Goal: Information Seeking & Learning: Learn about a topic

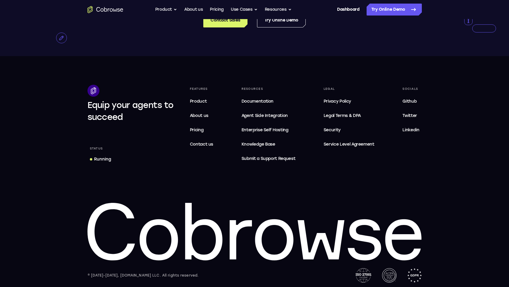
scroll to position [1199, 0]
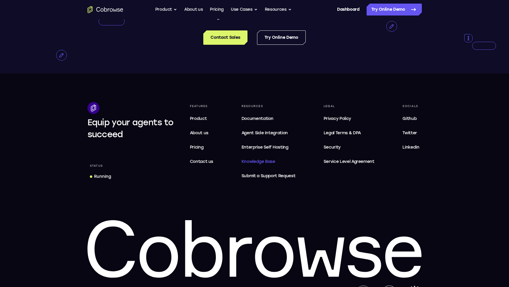
click at [258, 159] on span "Knowledge Base" at bounding box center [258, 161] width 34 height 5
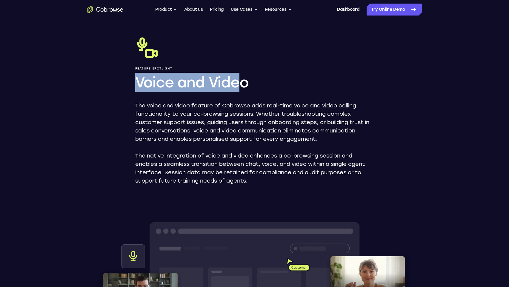
scroll to position [20, 0]
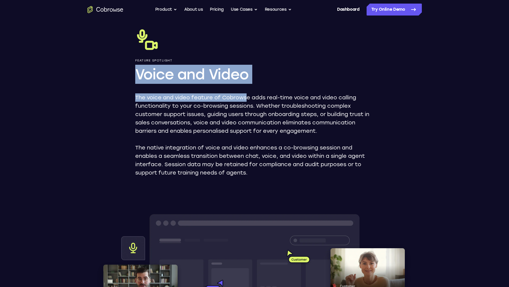
drag, startPoint x: 135, startPoint y: 92, endPoint x: 249, endPoint y: 92, distance: 113.7
click at [249, 92] on div "Feature Spotlight Voice and Video The voice and video feature of Cobrowse adds …" at bounding box center [254, 102] width 239 height 149
drag, startPoint x: 249, startPoint y: 92, endPoint x: 218, endPoint y: 76, distance: 34.2
click at [218, 76] on h1 "Voice and Video" at bounding box center [254, 74] width 239 height 19
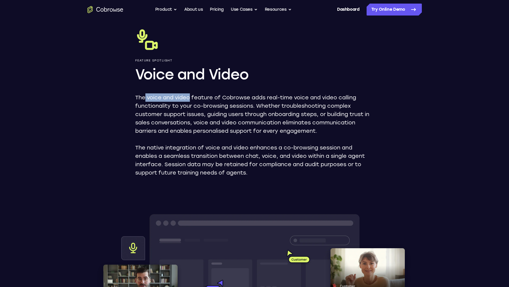
drag, startPoint x: 190, startPoint y: 95, endPoint x: 145, endPoint y: 96, distance: 45.4
click at [145, 96] on p "The voice and video feature of Cobrowse adds real-time voice and video calling …" at bounding box center [254, 114] width 239 height 42
copy p "voice and video"
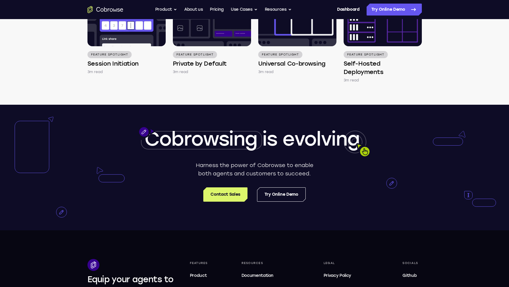
scroll to position [1219, 0]
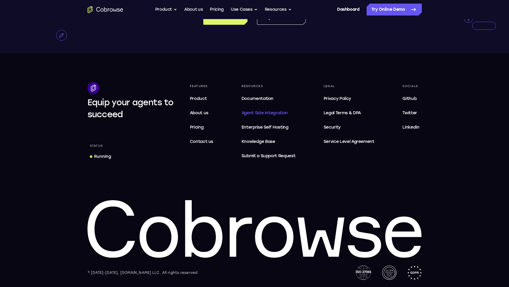
click at [281, 115] on span "Agent Side Integration" at bounding box center [268, 113] width 54 height 7
click at [413, 240] on icon at bounding box center [254, 229] width 334 height 58
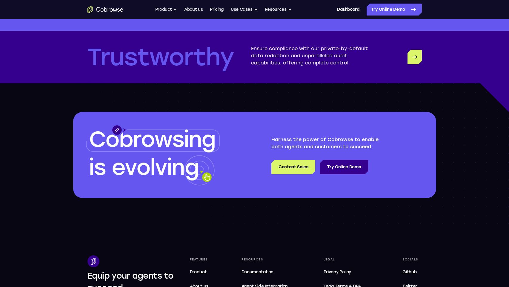
scroll to position [1787, 0]
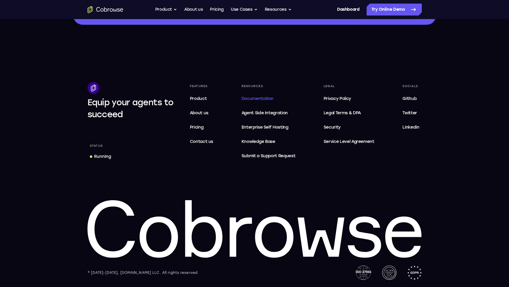
click at [258, 99] on span "Documentation" at bounding box center [257, 98] width 32 height 5
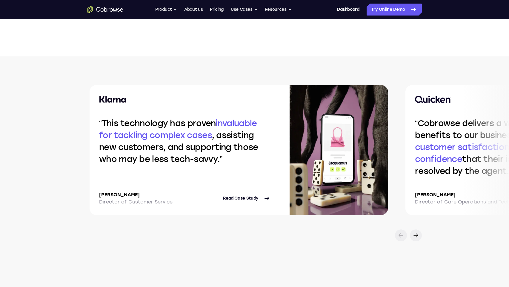
scroll to position [236, 0]
